Goal: Task Accomplishment & Management: Complete application form

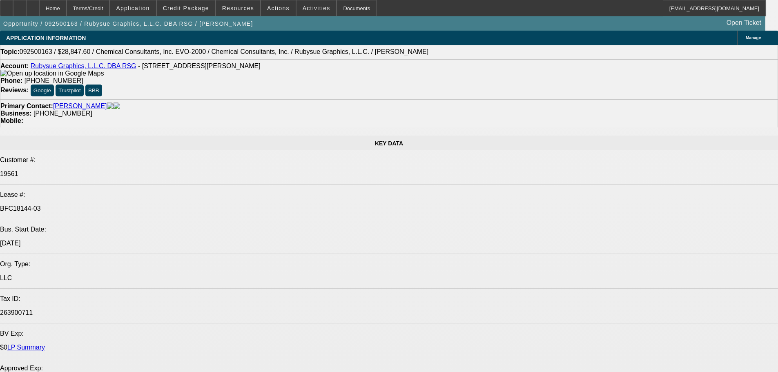
select select "0"
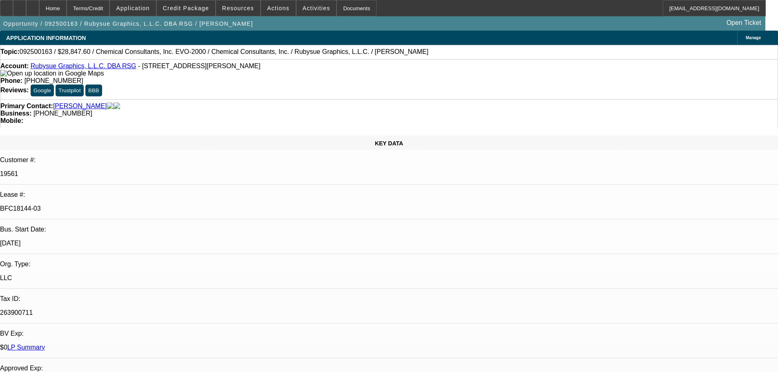
select select "0"
select select "2"
select select "0"
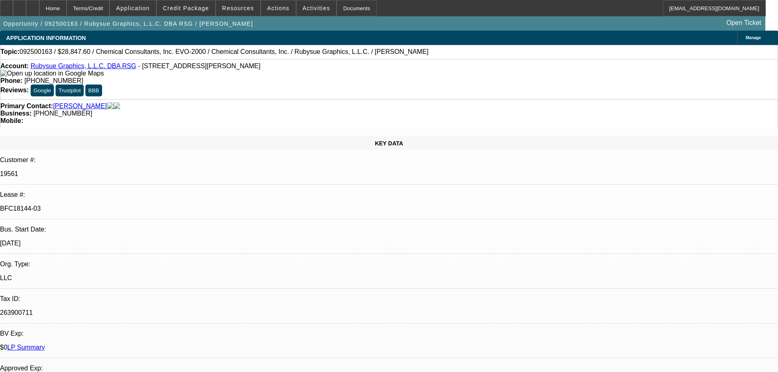
select select "0"
select select "2"
select select "0"
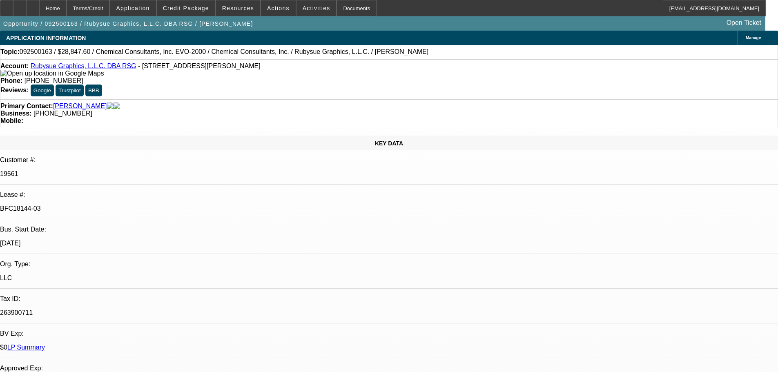
select select "2"
select select "0"
select select "2"
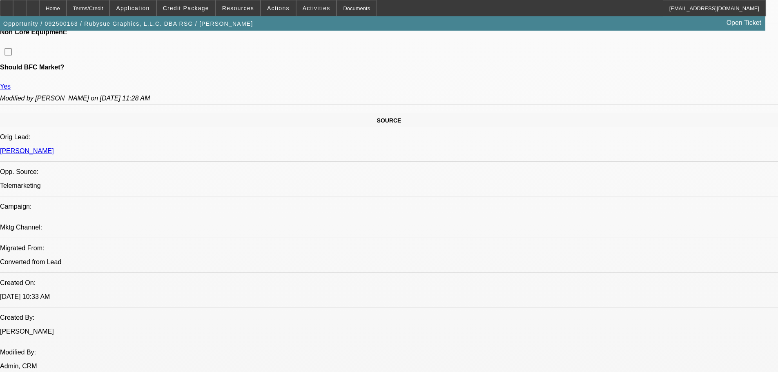
scroll to position [288, 0]
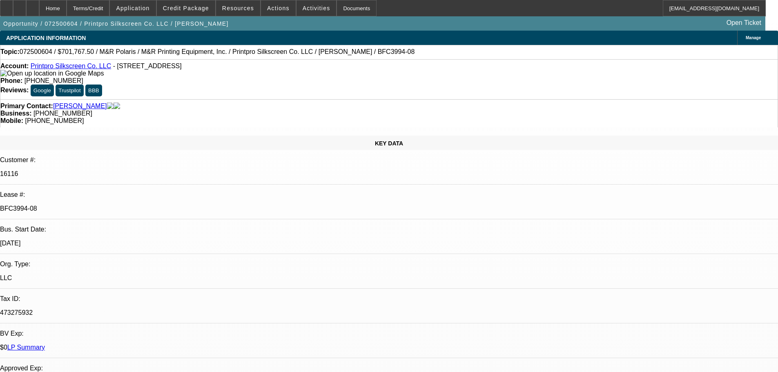
select select "0"
select select "6"
select select "0"
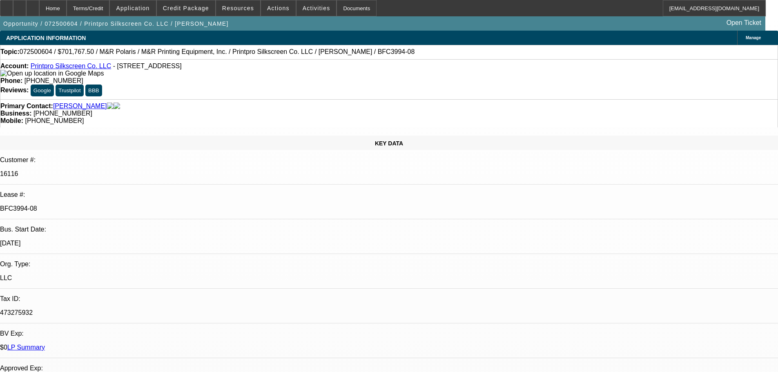
select select "0"
select select "6"
select select "0"
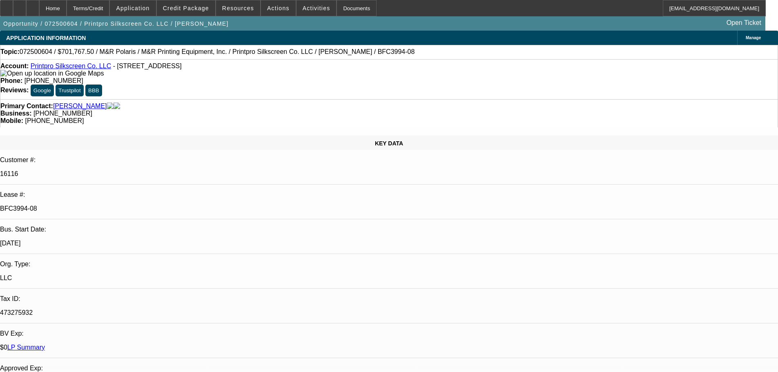
select select "0"
select select "6"
select select "0"
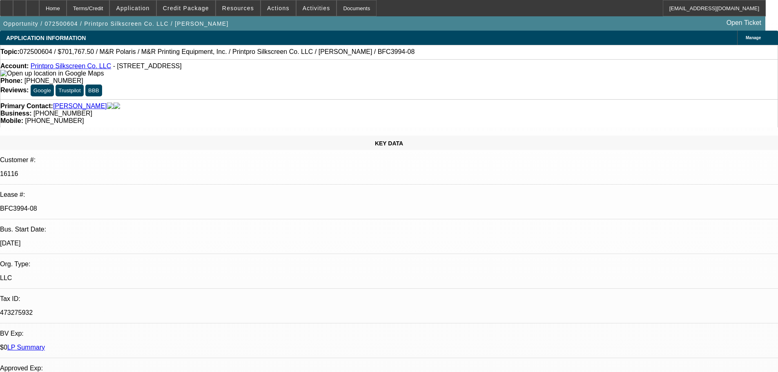
select select "6"
